Goal: Task Accomplishment & Management: Use online tool/utility

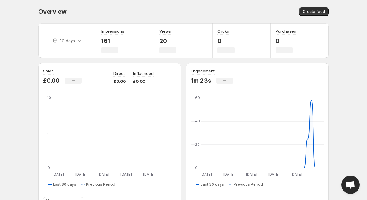
click at [143, 5] on div "Overview. This page is ready Overview Create feed" at bounding box center [183, 11] width 291 height 23
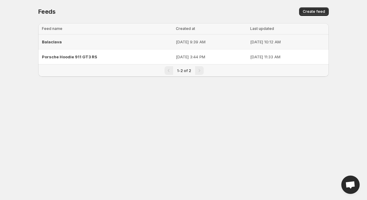
click at [95, 41] on div "Balaclava" at bounding box center [107, 41] width 130 height 11
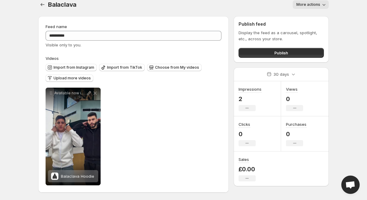
scroll to position [6, 0]
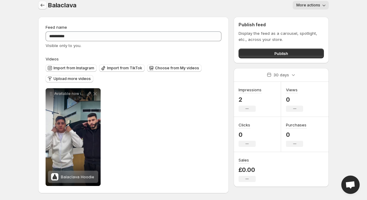
click at [40, 7] on icon "Settings" at bounding box center [42, 5] width 6 height 6
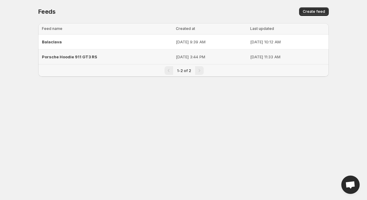
click at [85, 55] on span "Porsche Hoodie 911 GT3 RS" at bounding box center [69, 56] width 55 height 5
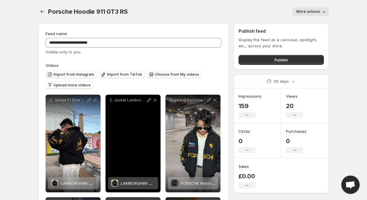
click at [127, 128] on div "Jacket Lamborghini F1 Price 1090 THB Preorder 10-15 Hand made craft Size M-XXL …" at bounding box center [133, 144] width 55 height 98
click at [131, 101] on p "Jacket Lamborghini F1 Price 1090 THB Preorder 10-15 Hand made craft Size M-XXL …" at bounding box center [130, 100] width 32 height 5
drag, startPoint x: 125, startPoint y: 103, endPoint x: 124, endPoint y: 125, distance: 22.1
click at [125, 103] on div "Jacket Lamborghini F1 Price 1090 THB Preorder 10-15 Hand made craft Size M-XXL …" at bounding box center [133, 100] width 50 height 6
click at [121, 179] on div "LAMBORGHINI Motorsports Jacket" at bounding box center [138, 183] width 34 height 12
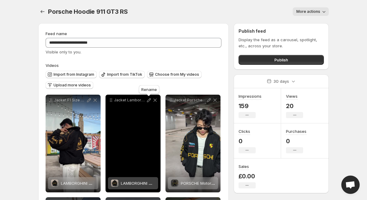
click at [147, 102] on icon at bounding box center [149, 100] width 6 height 6
click at [121, 133] on div "Jacket Lamborghini F1 Price 1090 THB Preorder 10-15 Hand made craft Size M-XXL …" at bounding box center [133, 144] width 55 height 98
click at [120, 136] on div "Jacket Lamborghini F1 Price 1090 THB Preorder 10-15 Hand made craft Size M-XXL …" at bounding box center [133, 144] width 55 height 98
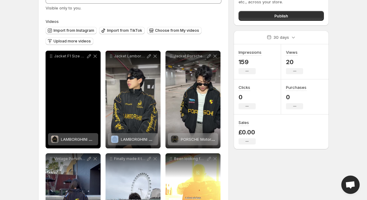
scroll to position [60, 0]
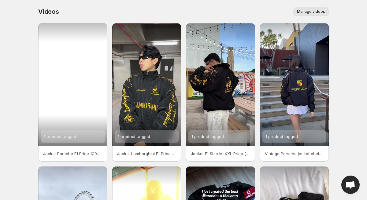
click at [87, 66] on div "1 product tagged" at bounding box center [72, 84] width 69 height 123
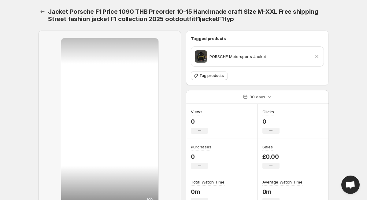
click at [132, 81] on div at bounding box center [109, 123] width 97 height 171
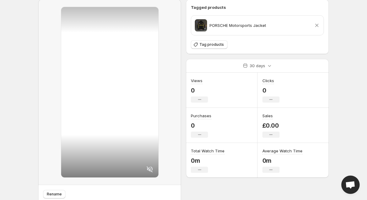
scroll to position [5, 0]
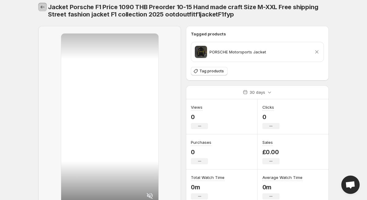
click at [44, 8] on icon "Settings" at bounding box center [42, 7] width 6 height 6
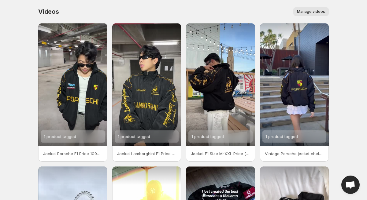
click at [304, 12] on span "Manage videos" at bounding box center [311, 11] width 28 height 5
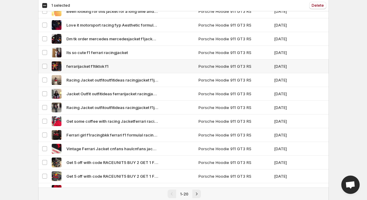
scroll to position [150, 0]
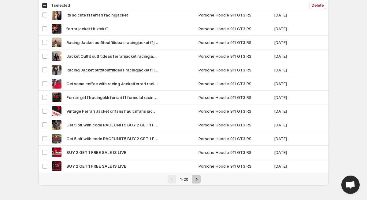
click at [194, 181] on icon "Next" at bounding box center [197, 180] width 6 height 6
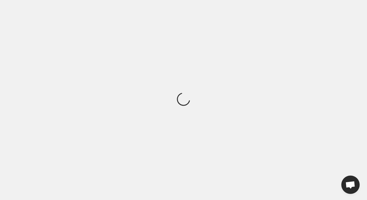
scroll to position [0, 0]
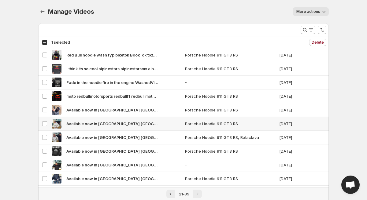
scroll to position [81, 0]
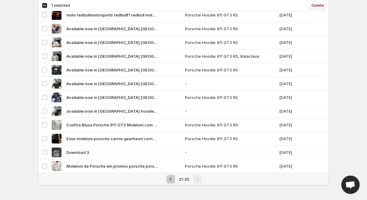
click at [171, 178] on icon "Previous" at bounding box center [171, 180] width 6 height 6
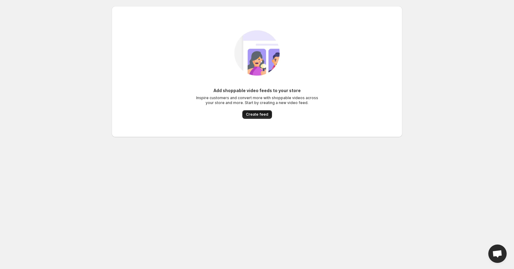
click at [260, 113] on span "Create feed" at bounding box center [257, 114] width 22 height 5
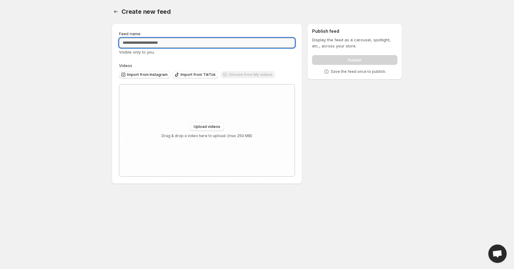
click at [155, 39] on input "Feed name" at bounding box center [207, 43] width 176 height 10
type input "*"
click at [141, 43] on input "**********" at bounding box center [207, 43] width 176 height 10
type input "**********"
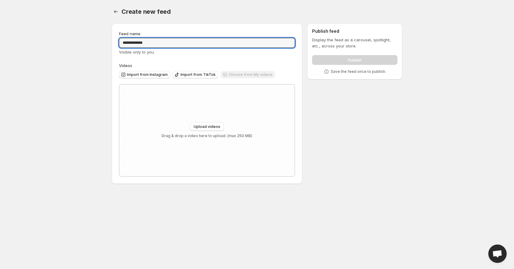
click at [188, 22] on div "Create new feed. This page is ready Create new feed" at bounding box center [257, 11] width 291 height 23
drag, startPoint x: 147, startPoint y: 42, endPoint x: 121, endPoint y: 40, distance: 25.4
click at [121, 40] on input "**********" at bounding box center [207, 43] width 176 height 10
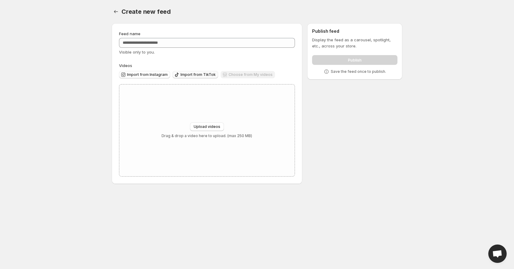
click at [188, 72] on span "Import from TikTok" at bounding box center [198, 74] width 35 height 5
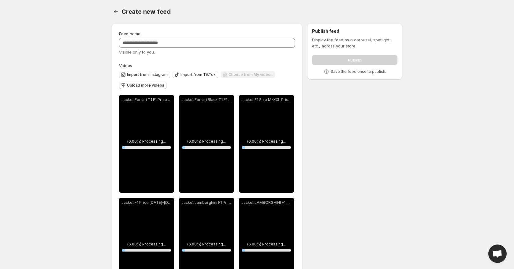
scroll to position [41, 0]
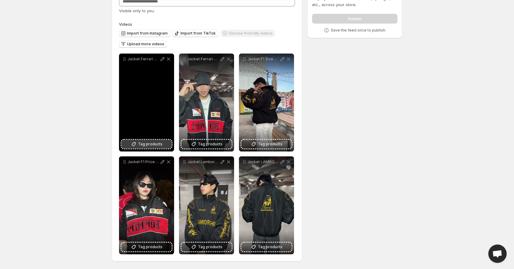
click at [140, 142] on span "Tag products" at bounding box center [150, 144] width 24 height 6
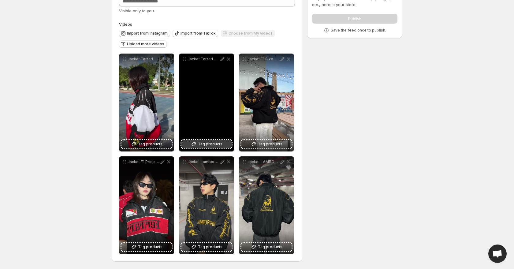
click at [201, 143] on span "Tag products" at bounding box center [210, 144] width 24 height 6
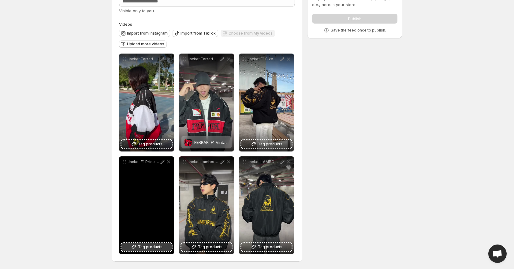
click at [153, 248] on span "Tag products" at bounding box center [150, 247] width 24 height 6
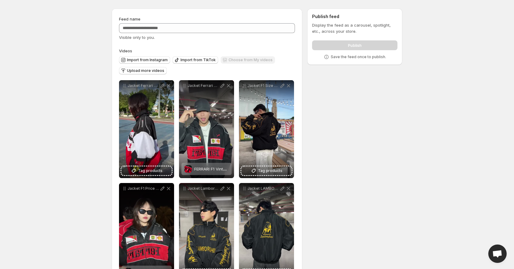
scroll to position [0, 0]
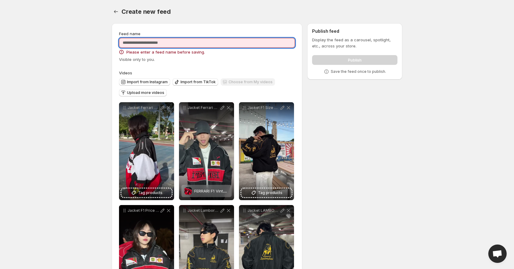
click at [194, 43] on input "Feed name" at bounding box center [207, 43] width 176 height 10
type input "*"
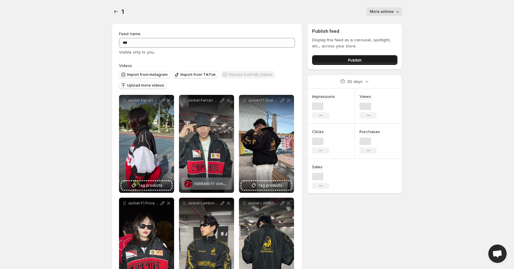
click at [332, 59] on button "Publish" at bounding box center [354, 60] width 85 height 10
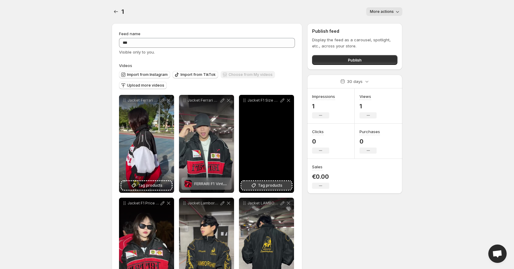
click at [260, 185] on span "Tag products" at bounding box center [270, 185] width 24 height 6
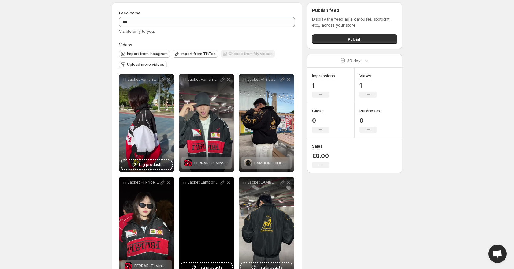
scroll to position [41, 0]
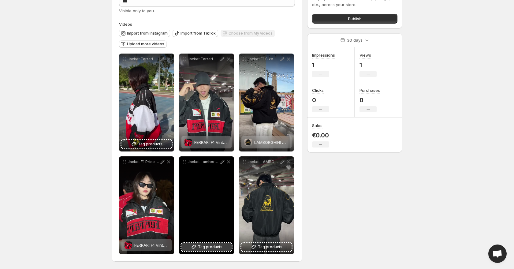
click at [204, 246] on span "Tag products" at bounding box center [210, 247] width 24 height 6
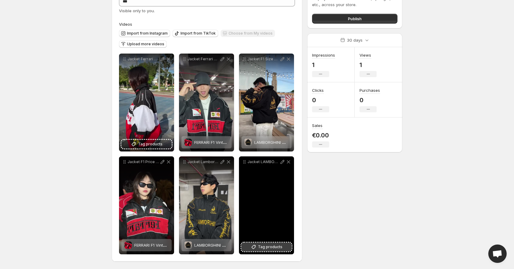
click at [256, 246] on icon at bounding box center [254, 247] width 6 height 6
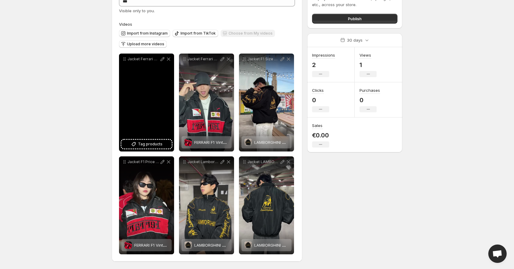
scroll to position [41, 0]
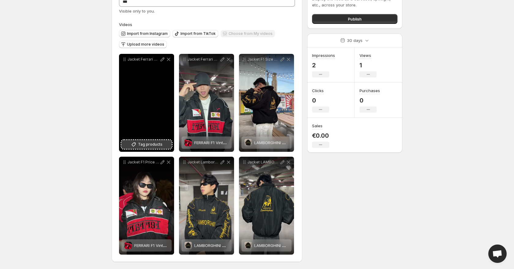
click at [142, 144] on span "Tag products" at bounding box center [150, 144] width 24 height 6
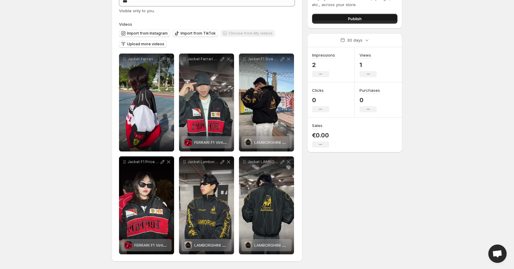
click at [348, 18] on span "Publish" at bounding box center [355, 19] width 14 height 6
click at [192, 32] on span "Import from TikTok" at bounding box center [198, 33] width 35 height 5
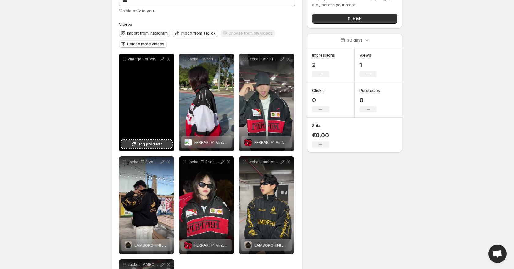
click at [146, 145] on span "Tag products" at bounding box center [150, 144] width 24 height 6
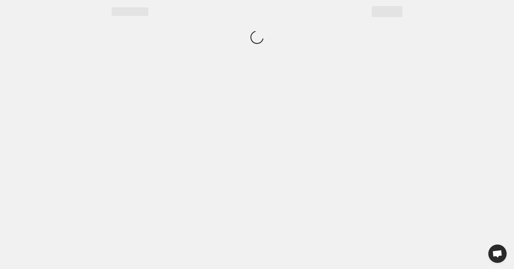
scroll to position [0, 0]
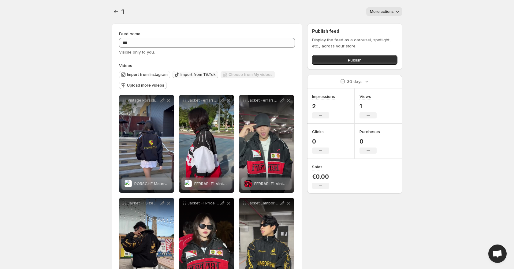
click at [186, 76] on span "Import from TikTok" at bounding box center [198, 74] width 35 height 5
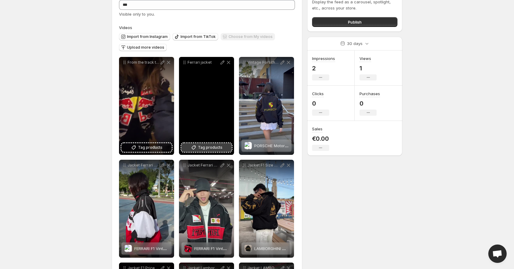
click at [208, 147] on span "Tag products" at bounding box center [210, 147] width 24 height 6
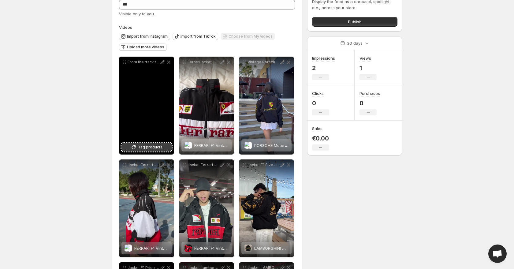
click at [143, 147] on span "Tag products" at bounding box center [150, 147] width 24 height 6
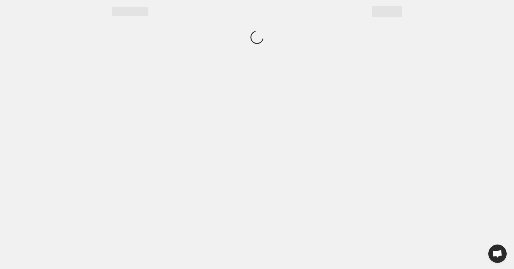
scroll to position [0, 0]
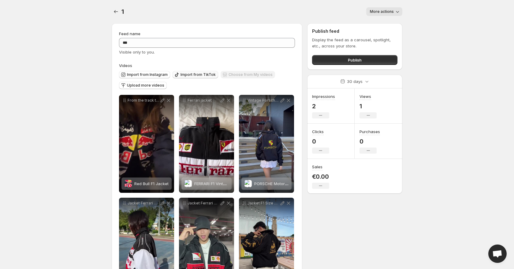
click at [202, 76] on span "Import from TikTok" at bounding box center [198, 74] width 35 height 5
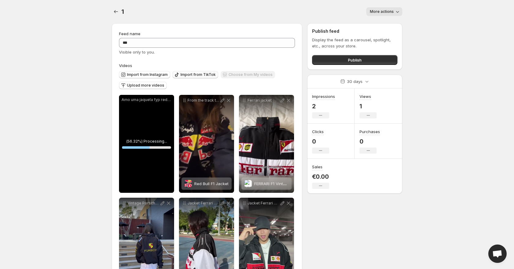
click at [188, 74] on span "Import from TikTok" at bounding box center [198, 74] width 35 height 5
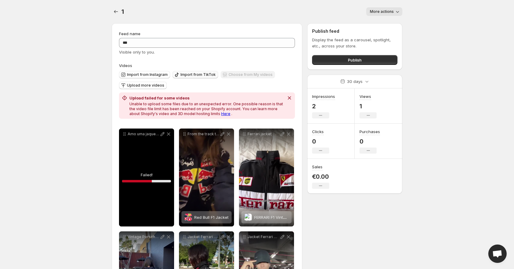
click at [183, 75] on span "Import from TikTok" at bounding box center [198, 74] width 35 height 5
click at [157, 150] on div "Amo uma jaqueta fyp redbull aoutfit" at bounding box center [146, 177] width 55 height 98
click at [292, 100] on icon "Dismiss notification" at bounding box center [289, 98] width 6 height 6
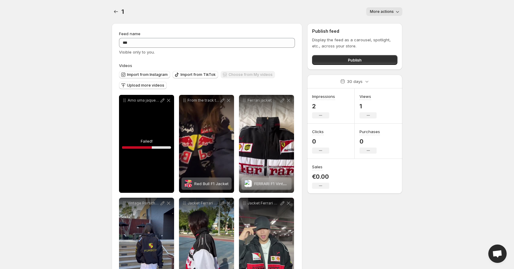
click at [141, 150] on div "Amo uma jaqueta fyp redbull aoutfit" at bounding box center [146, 144] width 55 height 98
click at [181, 71] on button "Import from TikTok" at bounding box center [196, 74] width 46 height 7
click at [170, 101] on icon at bounding box center [169, 100] width 6 height 6
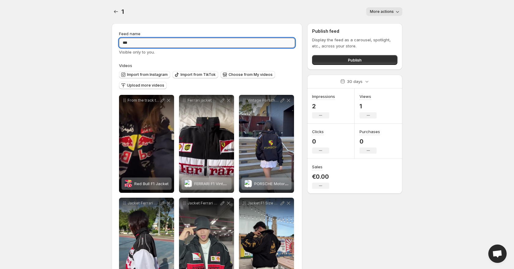
click at [210, 40] on input "*" at bounding box center [207, 43] width 176 height 10
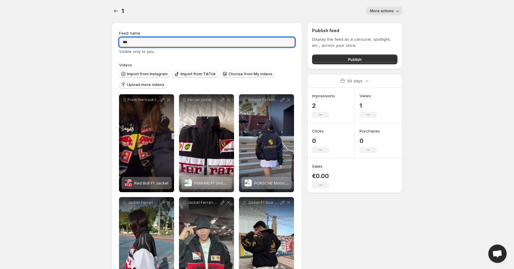
click at [195, 72] on span "Import from TikTok" at bounding box center [198, 74] width 35 height 5
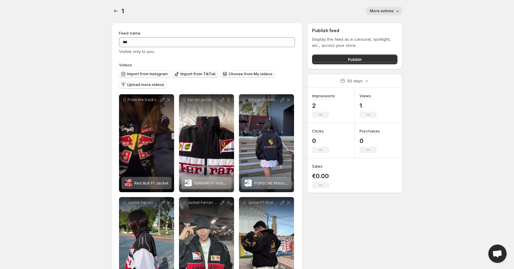
click at [191, 74] on span "Import from TikTok" at bounding box center [198, 74] width 35 height 5
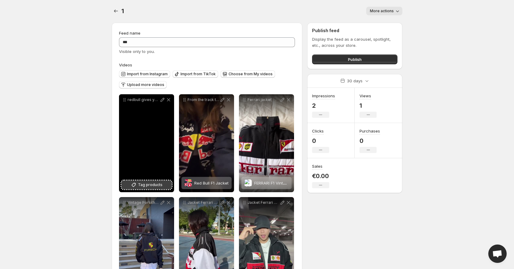
click at [141, 185] on span "Tag products" at bounding box center [150, 185] width 24 height 6
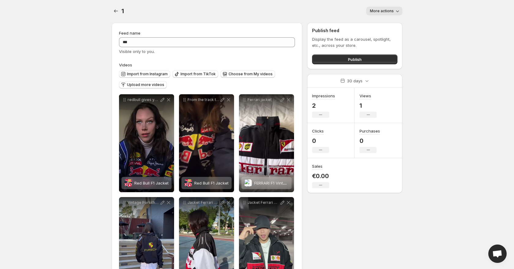
scroll to position [0, 0]
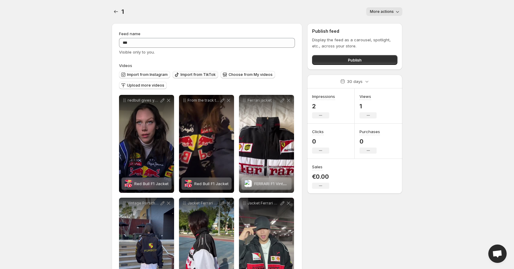
click at [186, 72] on button "Import from TikTok" at bounding box center [196, 74] width 46 height 7
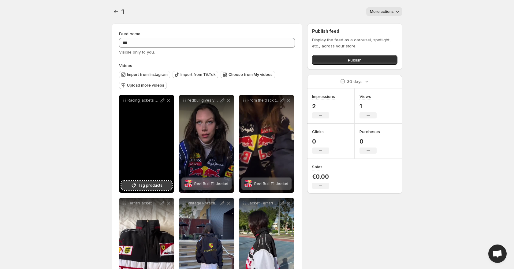
click at [151, 186] on span "Tag products" at bounding box center [150, 185] width 24 height 6
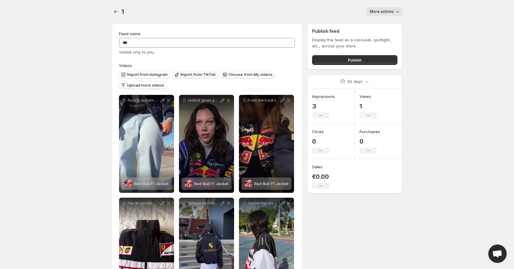
click at [189, 76] on span "Import from TikTok" at bounding box center [198, 74] width 35 height 5
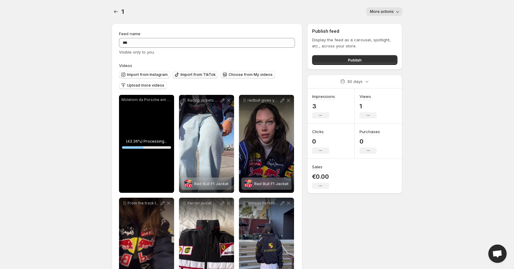
click at [195, 73] on span "Import from TikTok" at bounding box center [198, 74] width 35 height 5
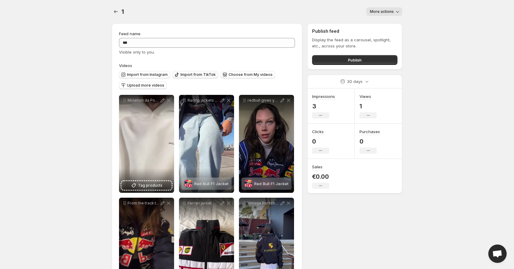
click at [188, 73] on span "Import from TikTok" at bounding box center [198, 74] width 35 height 5
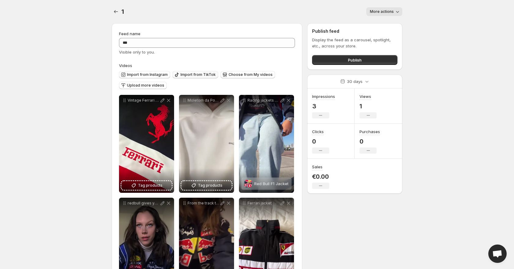
click at [195, 76] on span "Import from TikTok" at bounding box center [198, 74] width 35 height 5
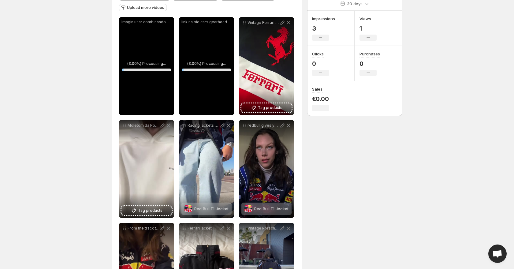
scroll to position [84, 0]
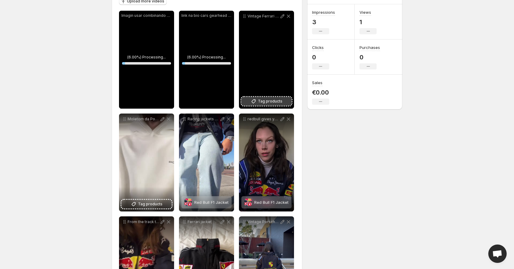
click at [263, 100] on span "Tag products" at bounding box center [270, 101] width 24 height 6
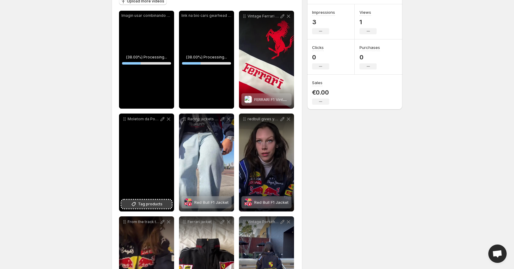
click at [151, 201] on span "Tag products" at bounding box center [150, 204] width 24 height 6
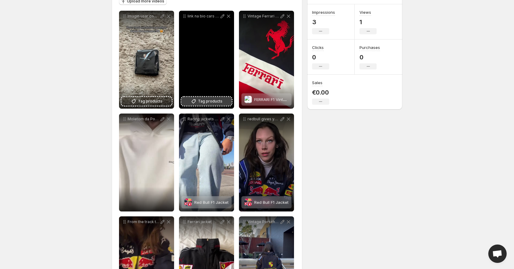
click at [211, 99] on span "Tag products" at bounding box center [210, 101] width 24 height 6
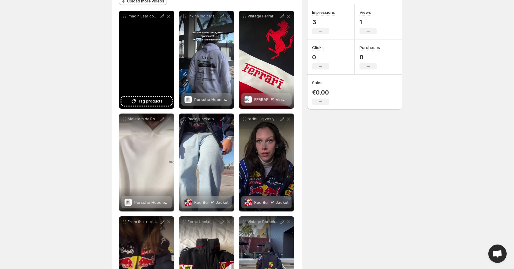
click at [144, 107] on div "Imagin usar combinando porschegt3 porschegt3rs gearhead" at bounding box center [146, 60] width 55 height 98
click at [145, 102] on span "Tag products" at bounding box center [150, 101] width 24 height 6
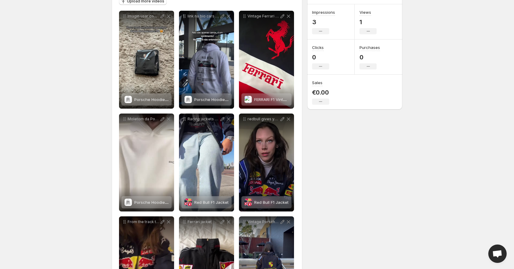
scroll to position [0, 0]
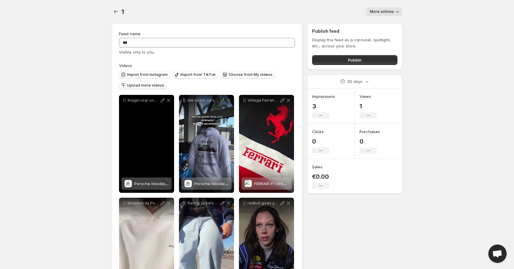
click at [150, 168] on div "Imagin usar combinando porschegt3 porschegt3rs gearhead" at bounding box center [146, 144] width 55 height 98
click at [150, 183] on span "Porsche Hoodie 911 GT3 RS" at bounding box center [160, 183] width 53 height 5
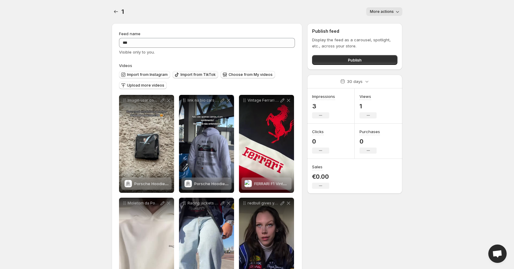
click at [194, 73] on span "Import from TikTok" at bounding box center [198, 74] width 35 height 5
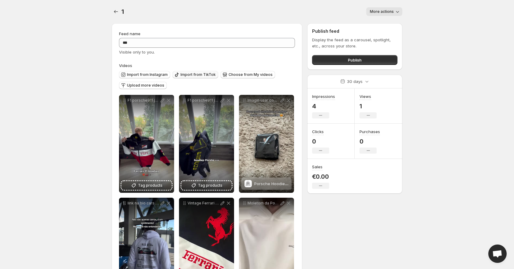
scroll to position [1, 0]
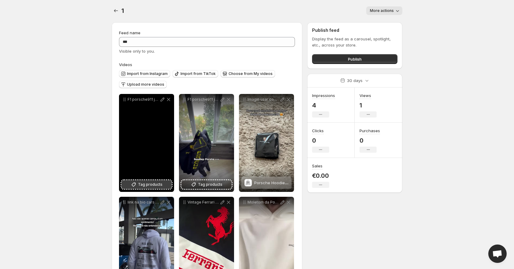
click at [154, 183] on span "Tag products" at bounding box center [150, 184] width 24 height 6
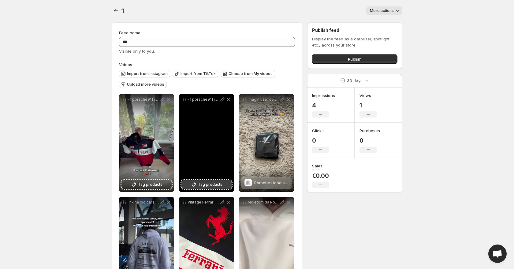
click at [199, 182] on span "Tag products" at bounding box center [210, 184] width 24 height 6
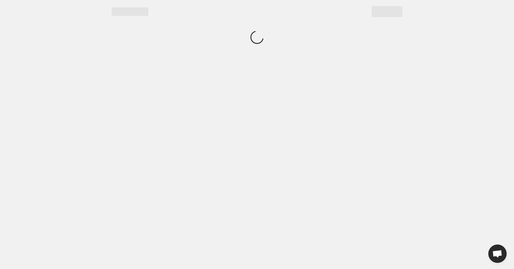
scroll to position [0, 0]
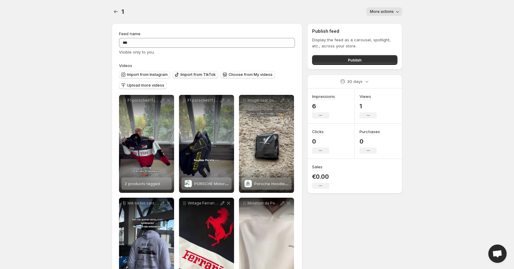
click at [195, 71] on button "Import from TikTok" at bounding box center [196, 74] width 46 height 7
click at [194, 69] on div "Import from Instagram Import from TikTok Choose from My videos Upload more vide…" at bounding box center [206, 79] width 178 height 21
click at [192, 73] on span "Import from TikTok" at bounding box center [198, 74] width 35 height 5
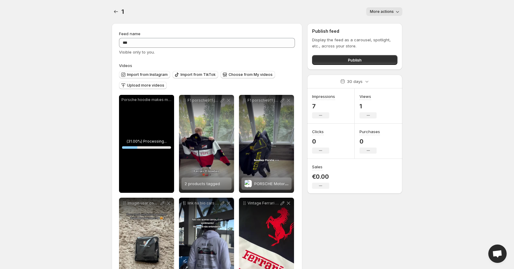
drag, startPoint x: 68, startPoint y: 133, endPoint x: 37, endPoint y: 132, distance: 30.9
click at [67, 133] on body "**********" at bounding box center [257, 134] width 514 height 269
click at [144, 186] on span "Tag products" at bounding box center [150, 185] width 24 height 6
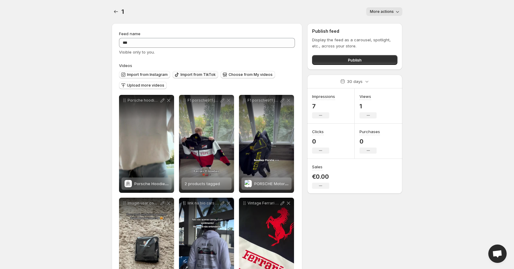
click at [185, 72] on span "Import from TikTok" at bounding box center [198, 74] width 35 height 5
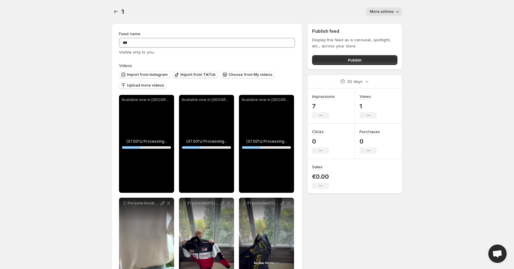
click at [201, 76] on span "Import from TikTok" at bounding box center [198, 74] width 35 height 5
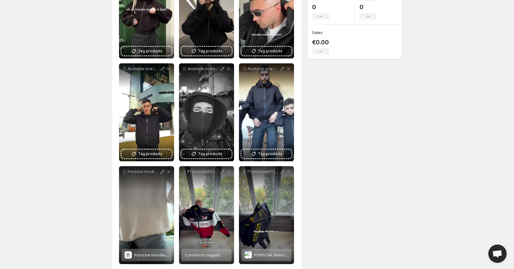
scroll to position [146, 0]
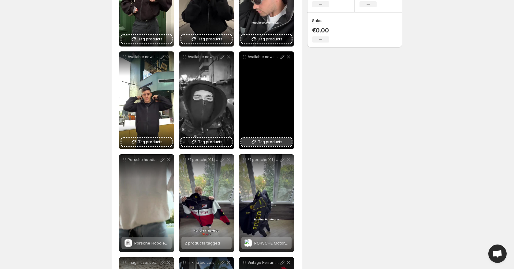
click at [252, 143] on icon at bounding box center [254, 142] width 6 height 6
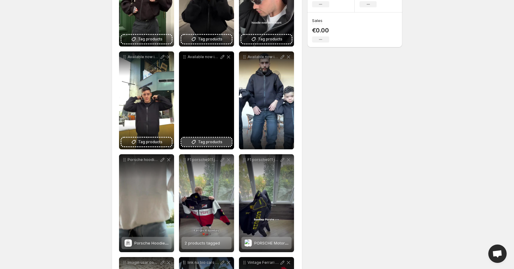
click at [214, 139] on span "Tag products" at bounding box center [210, 142] width 24 height 6
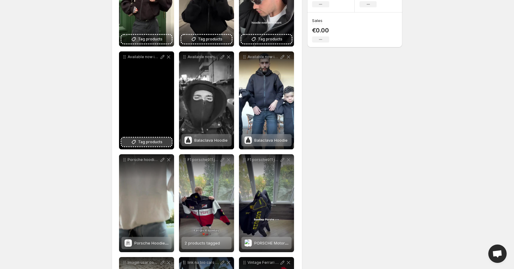
click at [150, 141] on span "Tag products" at bounding box center [150, 142] width 24 height 6
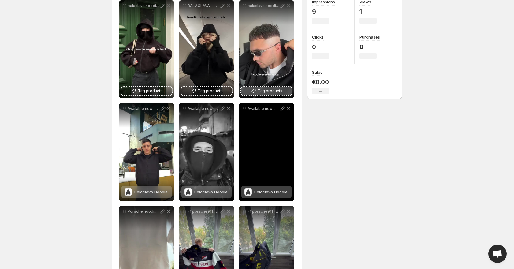
scroll to position [49, 0]
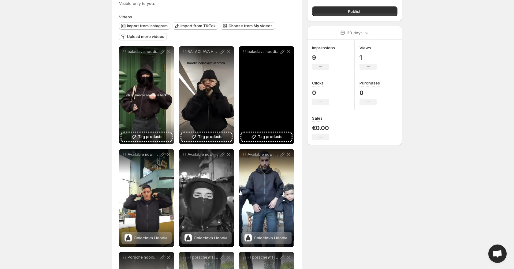
click at [265, 132] on div "balaclava hoodie in stock HYPEVENOM" at bounding box center [266, 95] width 55 height 98
click at [261, 138] on span "Tag products" at bounding box center [270, 137] width 24 height 6
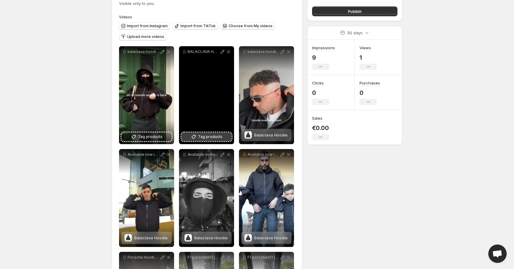
click at [203, 135] on span "Tag products" at bounding box center [210, 137] width 24 height 6
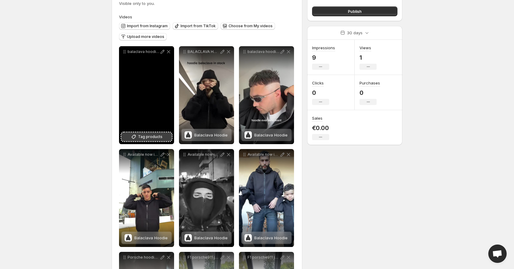
click at [160, 134] on span "Tag products" at bounding box center [150, 137] width 24 height 6
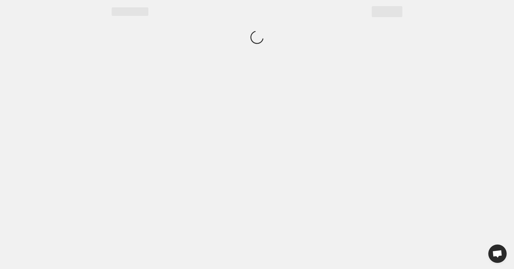
scroll to position [0, 0]
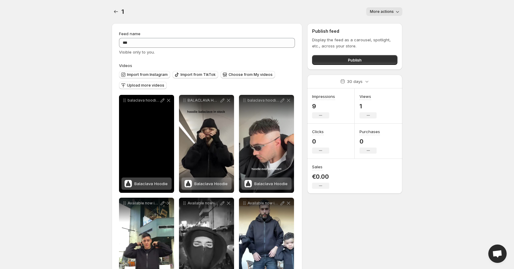
click at [150, 183] on span "Balaclava Hoodie" at bounding box center [150, 183] width 33 height 5
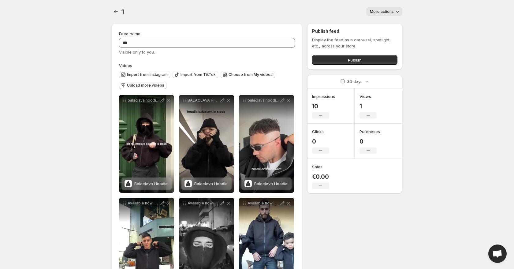
click at [186, 72] on button "Import from TikTok" at bounding box center [196, 74] width 46 height 7
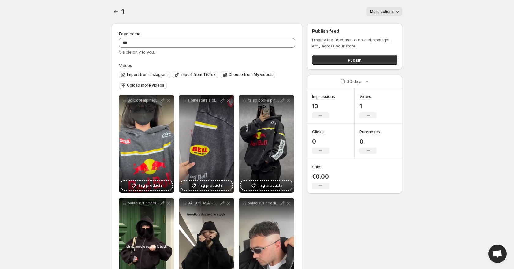
click at [189, 72] on button "Import from TikTok" at bounding box center [196, 74] width 46 height 7
click at [203, 75] on span "Import from TikTok" at bounding box center [198, 74] width 35 height 5
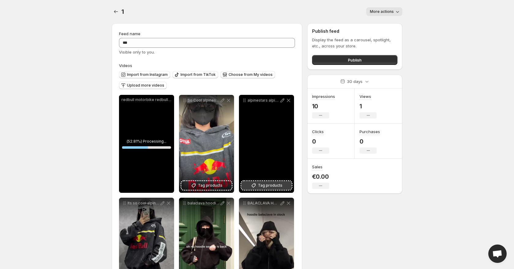
click at [275, 182] on span "Tag products" at bounding box center [270, 185] width 24 height 6
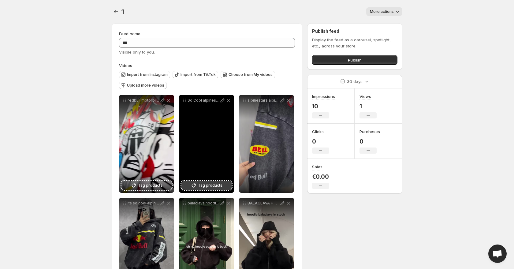
click at [211, 186] on span "Tag products" at bounding box center [210, 185] width 24 height 6
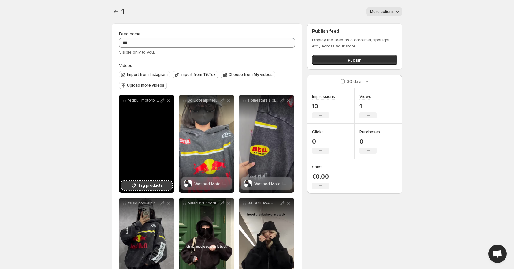
click at [147, 186] on span "Tag products" at bounding box center [150, 185] width 24 height 6
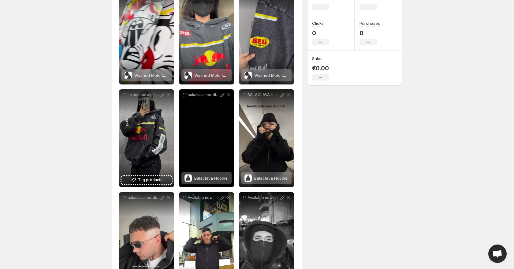
scroll to position [107, 0]
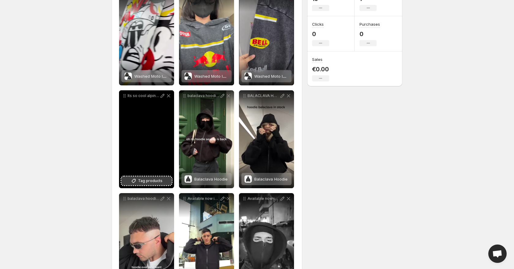
click at [152, 182] on span "Tag products" at bounding box center [150, 181] width 24 height 6
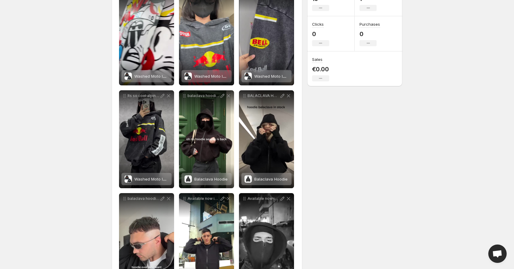
scroll to position [0, 0]
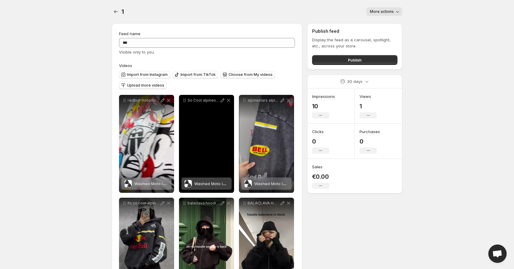
click at [210, 182] on span "Washed Moto Inspired Hoodie" at bounding box center [223, 183] width 58 height 5
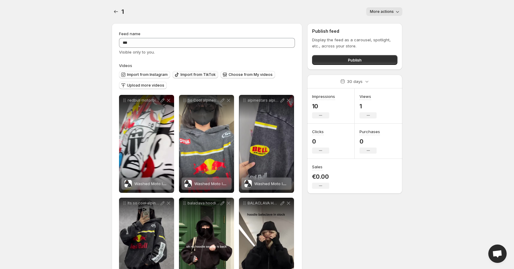
drag, startPoint x: 188, startPoint y: 70, endPoint x: 187, endPoint y: 73, distance: 3.2
click at [188, 70] on div "Import from Instagram Import from TikTok Choose from My videos Upload more vide…" at bounding box center [206, 79] width 178 height 21
click at [187, 73] on span "Import from TikTok" at bounding box center [198, 74] width 35 height 5
click at [181, 73] on span "Import from TikTok" at bounding box center [198, 74] width 35 height 5
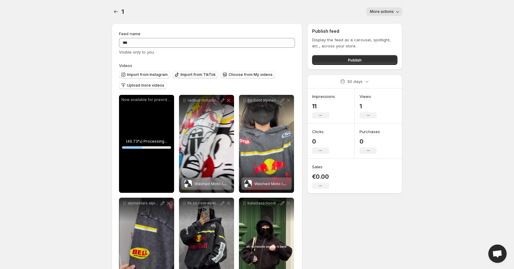
click at [186, 73] on span "Import from TikTok" at bounding box center [198, 74] width 35 height 5
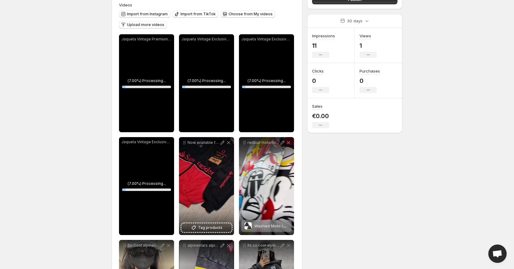
scroll to position [84, 0]
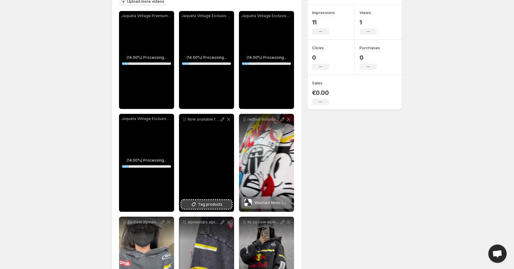
click at [204, 203] on span "Tag products" at bounding box center [210, 204] width 24 height 6
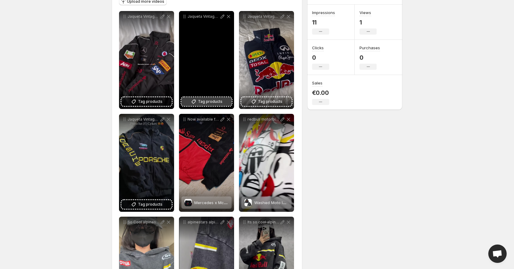
click at [208, 103] on span "Tag products" at bounding box center [210, 102] width 24 height 6
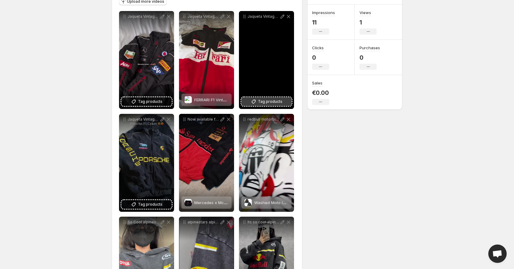
click at [265, 101] on span "Tag products" at bounding box center [270, 102] width 24 height 6
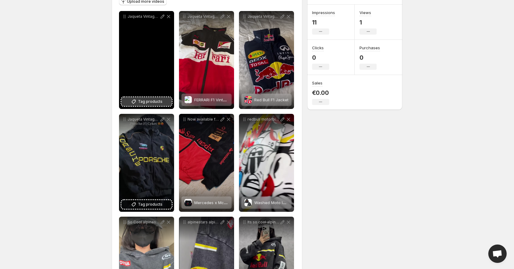
click at [150, 99] on span "Tag products" at bounding box center [150, 102] width 24 height 6
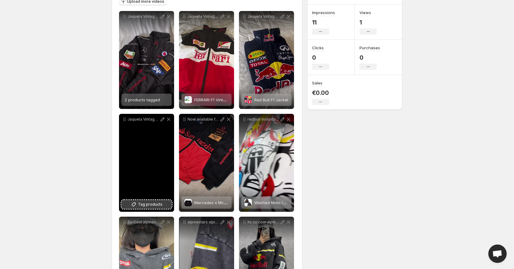
click at [154, 204] on span "Tag products" at bounding box center [150, 204] width 24 height 6
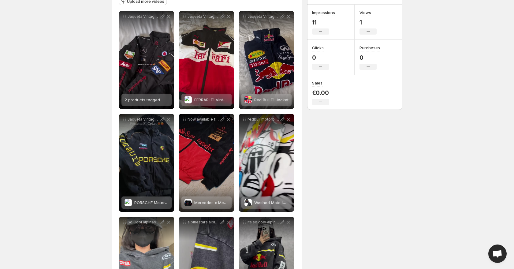
scroll to position [0, 0]
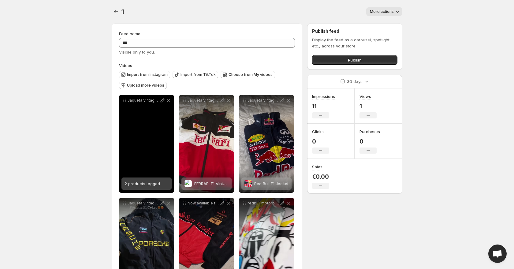
click at [147, 181] on span "2 products tagged" at bounding box center [142, 183] width 35 height 5
